Goal: Find contact information: Find contact information

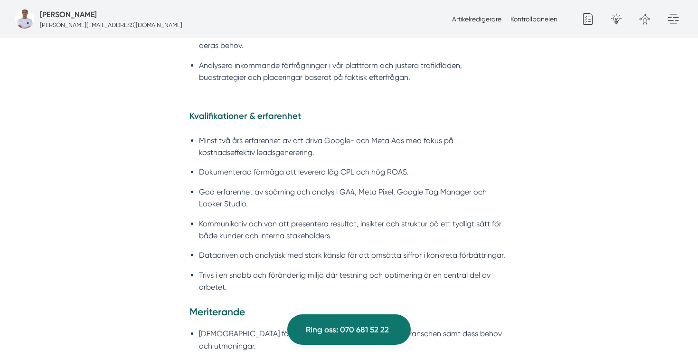
scroll to position [985, 0]
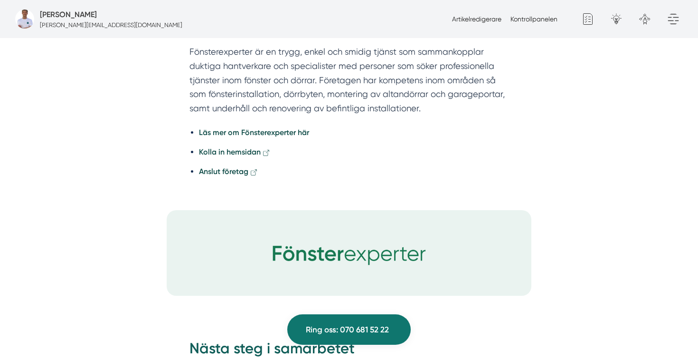
scroll to position [2647, 0]
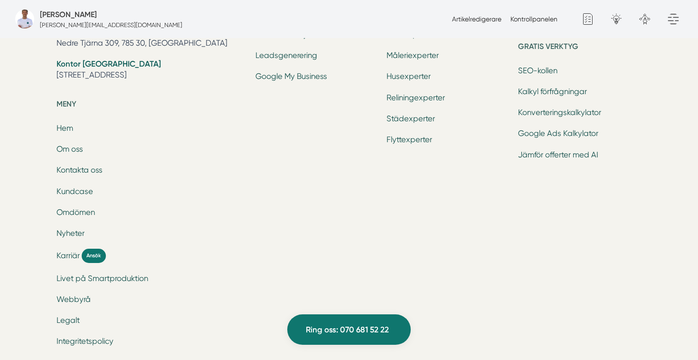
scroll to position [4037, 0]
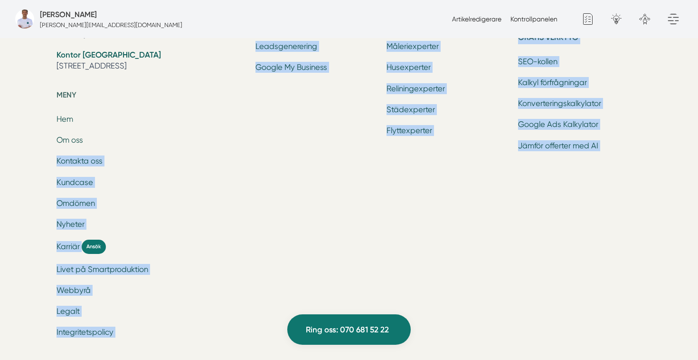
drag, startPoint x: 125, startPoint y: 308, endPoint x: 33, endPoint y: 111, distance: 217.8
click at [33, 111] on div "Ring oss 070 681 52 22 Smartproduktion är ett entreprenörsdrivet tillväxtbolag …" at bounding box center [349, 53] width 698 height 724
click at [33, 111] on div "Ring oss 070 681 52 22 Smartproduktion är ett entreprenörsdrivet tillväxtbolag …" at bounding box center [349, 47] width 698 height 632
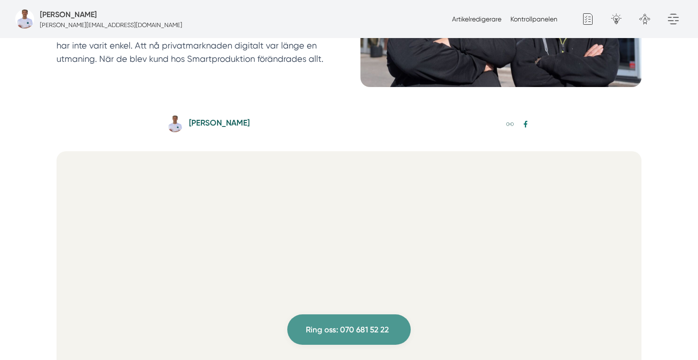
scroll to position [0, 0]
